Goal: Task Accomplishment & Management: Use online tool/utility

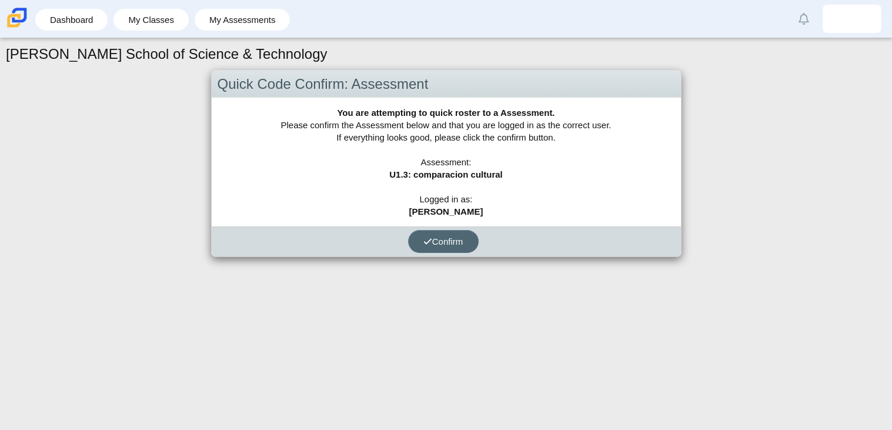
click at [458, 236] on span "Confirm" at bounding box center [443, 241] width 40 height 10
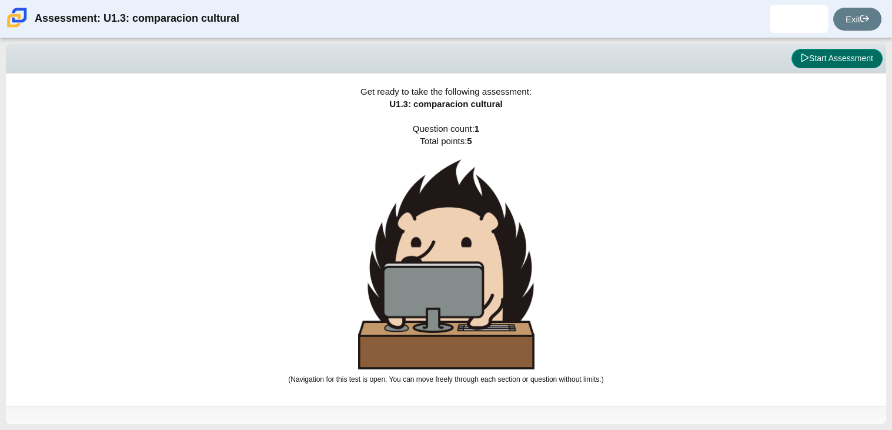
click at [815, 58] on button "Start Assessment" at bounding box center [837, 59] width 91 height 20
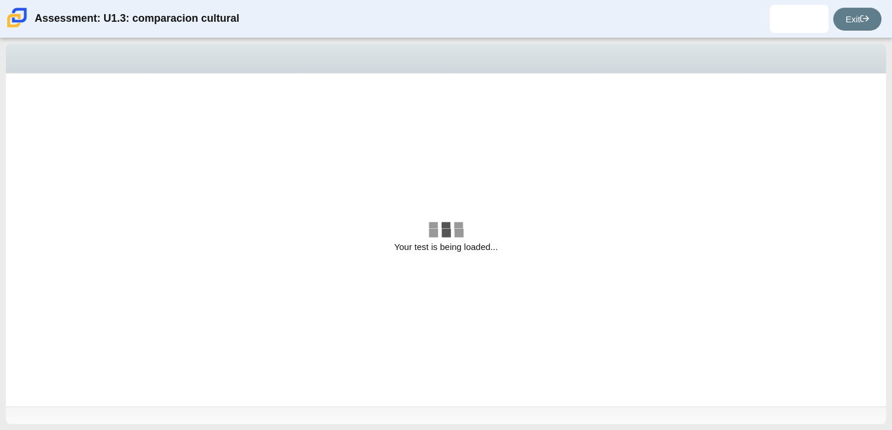
select select "f2c20758-046e-4de4-bd03-70368590ba22"
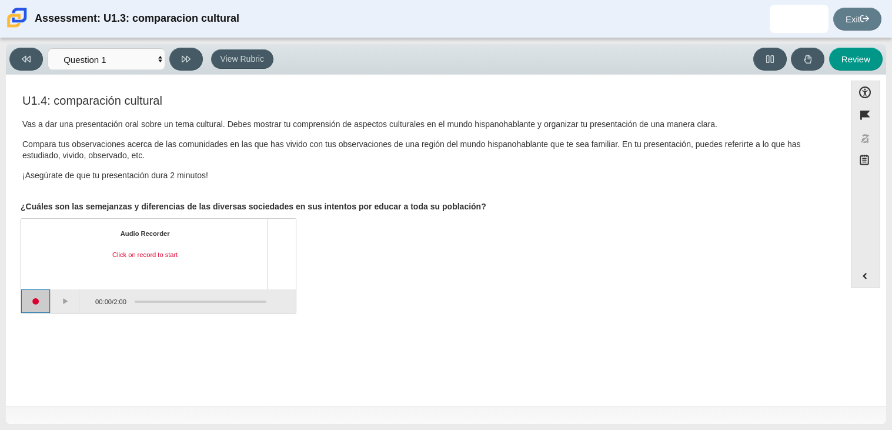
click at [38, 307] on button "Start recording" at bounding box center [35, 301] width 29 height 24
click at [55, 299] on button "Pause" at bounding box center [65, 301] width 29 height 24
click at [59, 302] on button "Continue recording" at bounding box center [65, 301] width 29 height 24
click at [71, 302] on button "Pause" at bounding box center [65, 301] width 29 height 24
click at [77, 298] on button "Continue recording" at bounding box center [65, 301] width 29 height 24
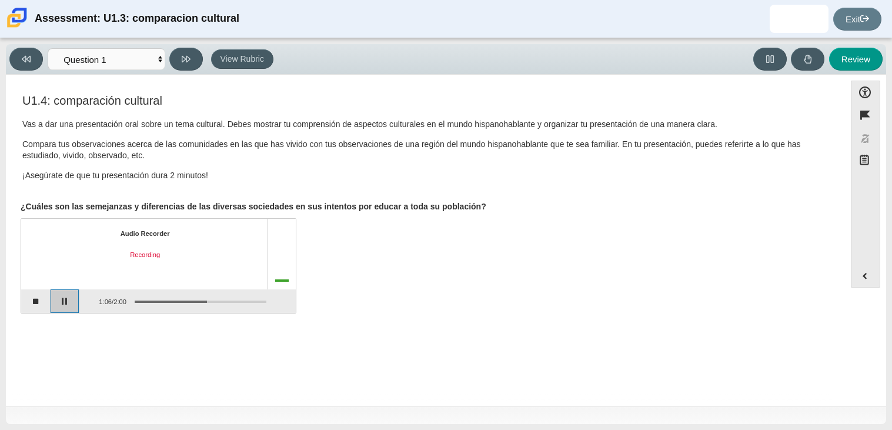
click at [72, 299] on button "Pause" at bounding box center [65, 301] width 29 height 24
click at [353, 171] on p "¡Asegúrate de que tu presentación dura 2 minutos!" at bounding box center [425, 176] width 806 height 12
click at [94, 282] on div "Audio Recorder Recording paused" at bounding box center [158, 254] width 275 height 71
